Goal: Transaction & Acquisition: Book appointment/travel/reservation

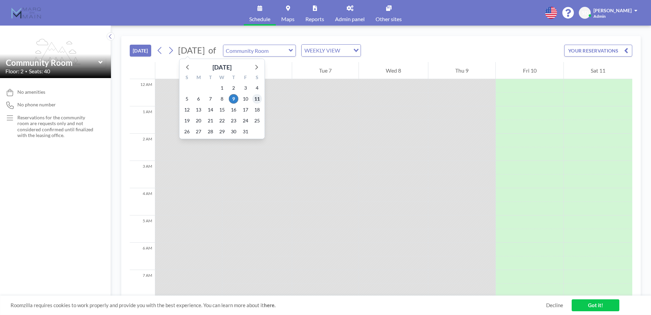
click at [257, 100] on span "11" at bounding box center [257, 99] width 10 height 10
click at [190, 120] on span "19" at bounding box center [187, 121] width 10 height 10
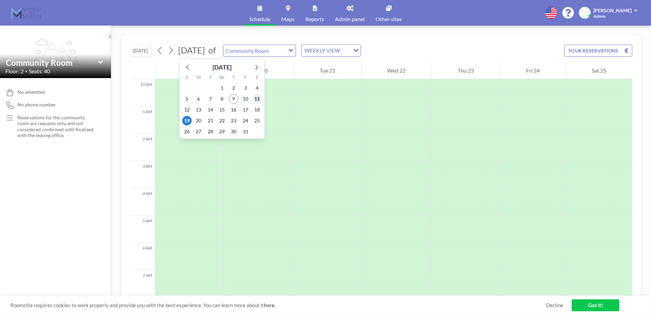
click at [256, 97] on span "11" at bounding box center [257, 99] width 10 height 10
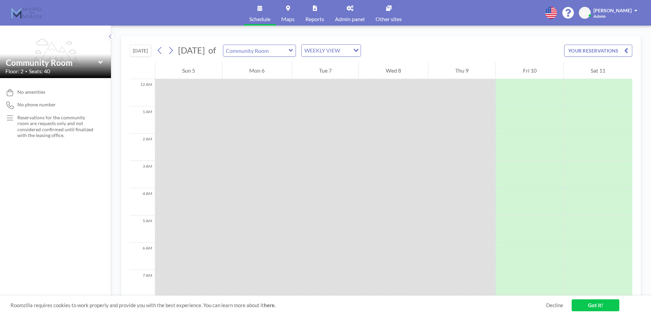
click at [314, 123] on div at bounding box center [325, 127] width 66 height 14
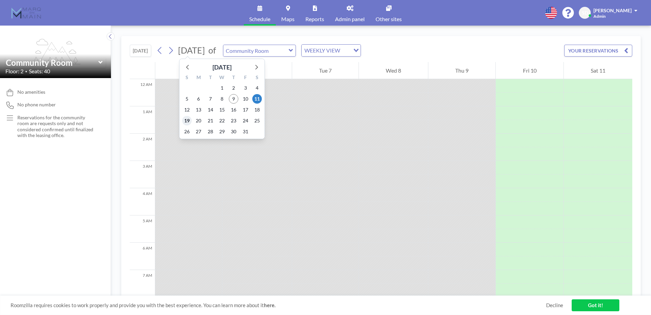
click at [187, 122] on span "19" at bounding box center [187, 121] width 10 height 10
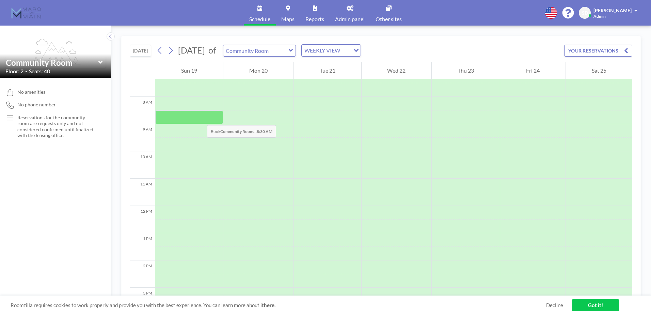
scroll to position [204, 0]
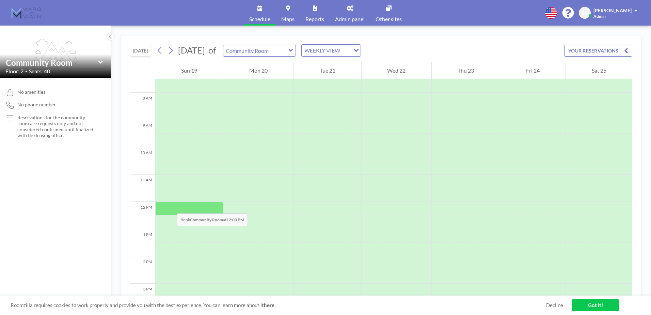
click at [170, 206] on div at bounding box center [189, 209] width 68 height 14
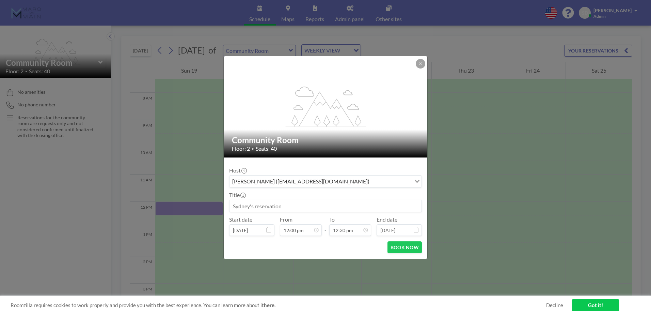
drag, startPoint x: 292, startPoint y: 207, endPoint x: 227, endPoint y: 207, distance: 64.3
click at [224, 206] on form "Host [PERSON_NAME] ([EMAIL_ADDRESS][DOMAIN_NAME]) Loading... Title Start date […" at bounding box center [326, 207] width 204 height 101
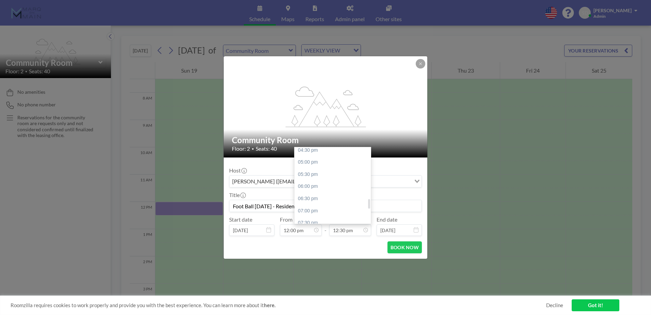
scroll to position [405, 0]
click at [314, 162] on div "05:00 pm" at bounding box center [334, 160] width 80 height 12
type input "Foot Ball [DATE] - Resident Event"
type input "05:00 pm"
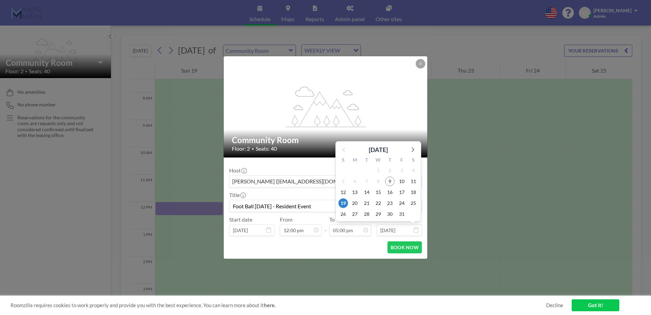
click at [418, 230] on icon at bounding box center [416, 229] width 5 height 5
click at [408, 246] on button "BOOK NOW" at bounding box center [404, 247] width 34 height 12
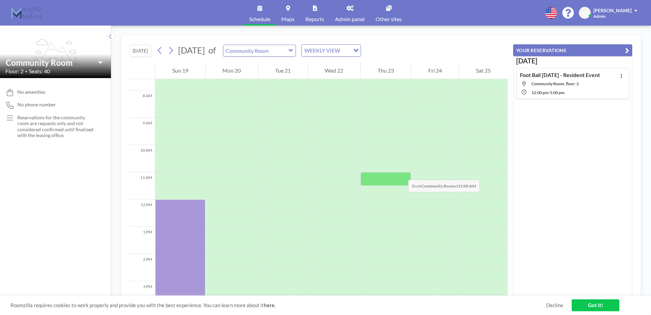
scroll to position [204, 0]
